Goal: Navigation & Orientation: Find specific page/section

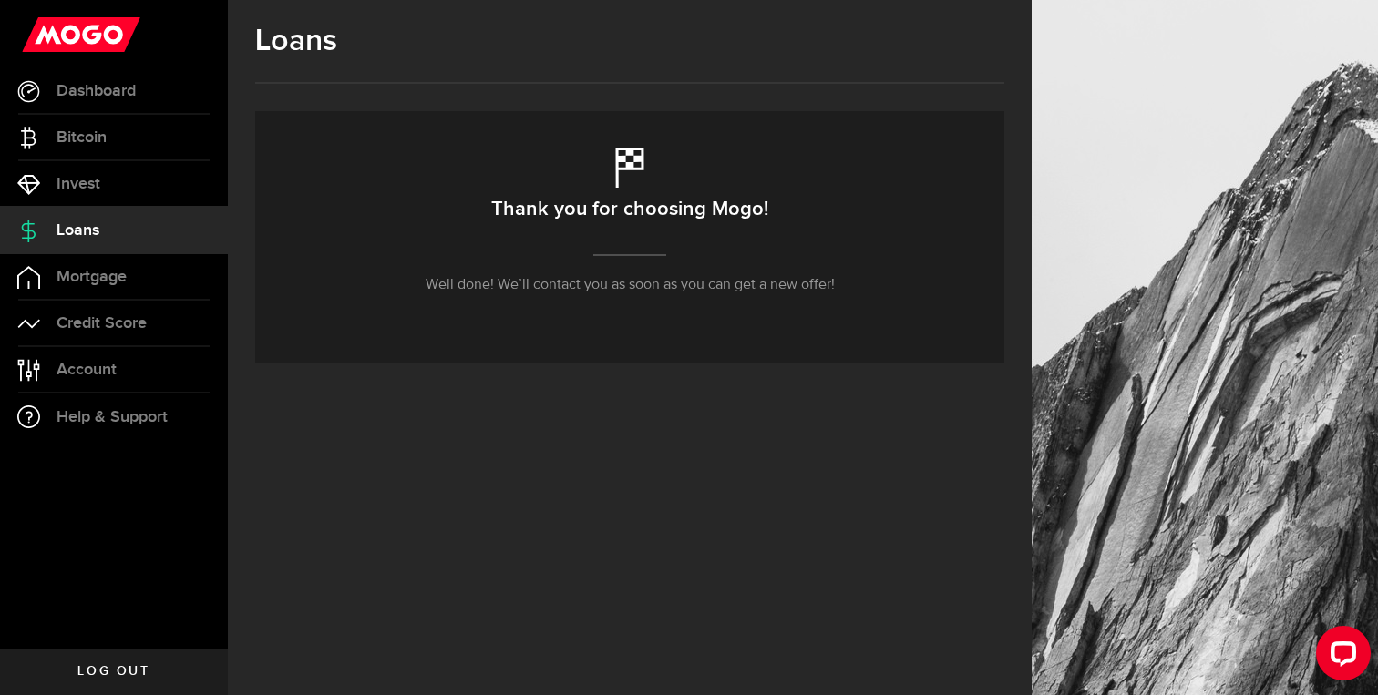
click at [87, 231] on span "Loans" at bounding box center [78, 230] width 43 height 16
click at [92, 258] on link "Mortgage" at bounding box center [114, 277] width 228 height 46
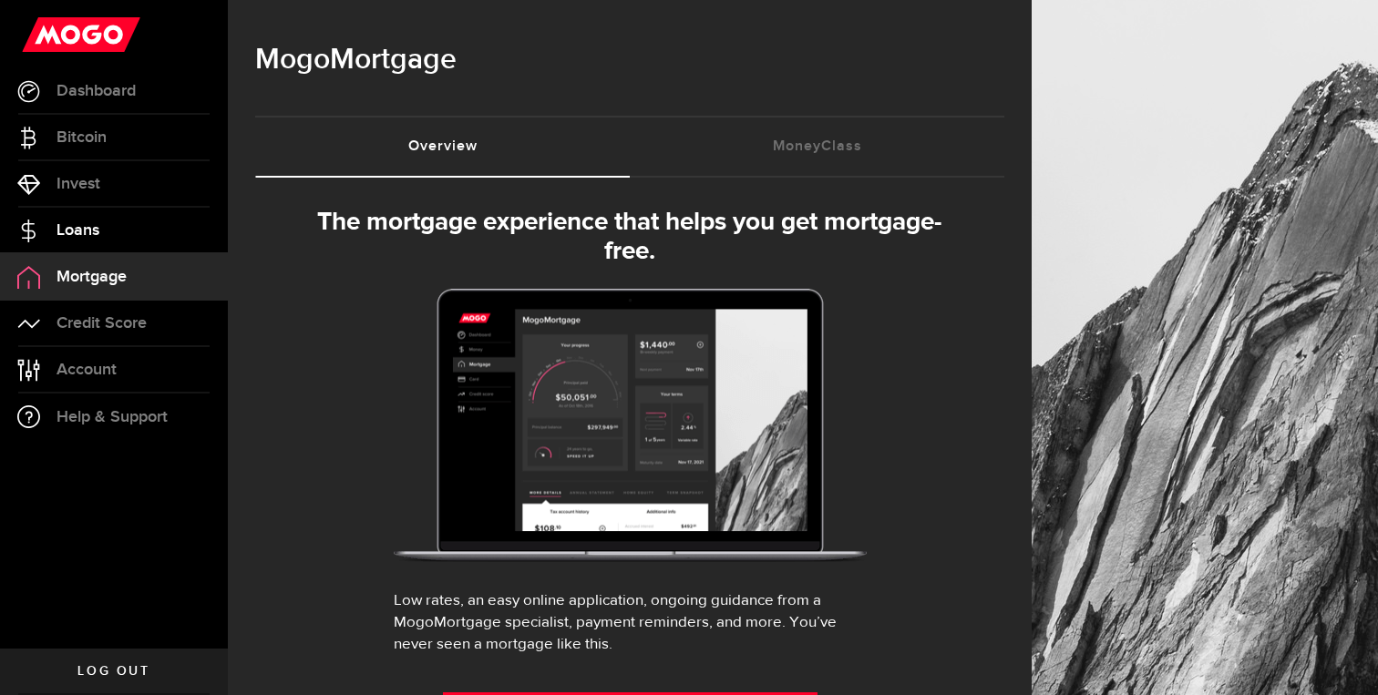
select select "3knYdhfXw4iYoq2m0WGQES"
click at [87, 170] on link "Invest" at bounding box center [114, 184] width 228 height 46
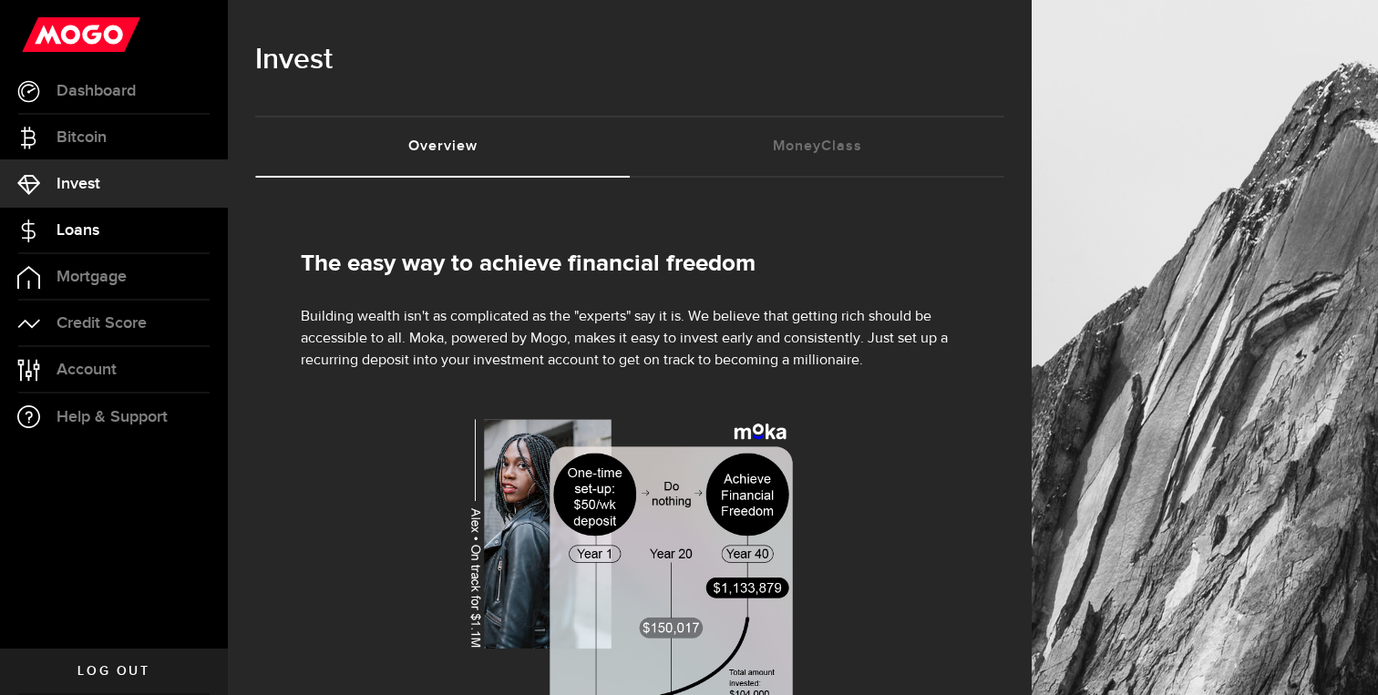
click at [86, 222] on span "Loans" at bounding box center [78, 230] width 43 height 16
